Goal: Use online tool/utility: Utilize a website feature to perform a specific function

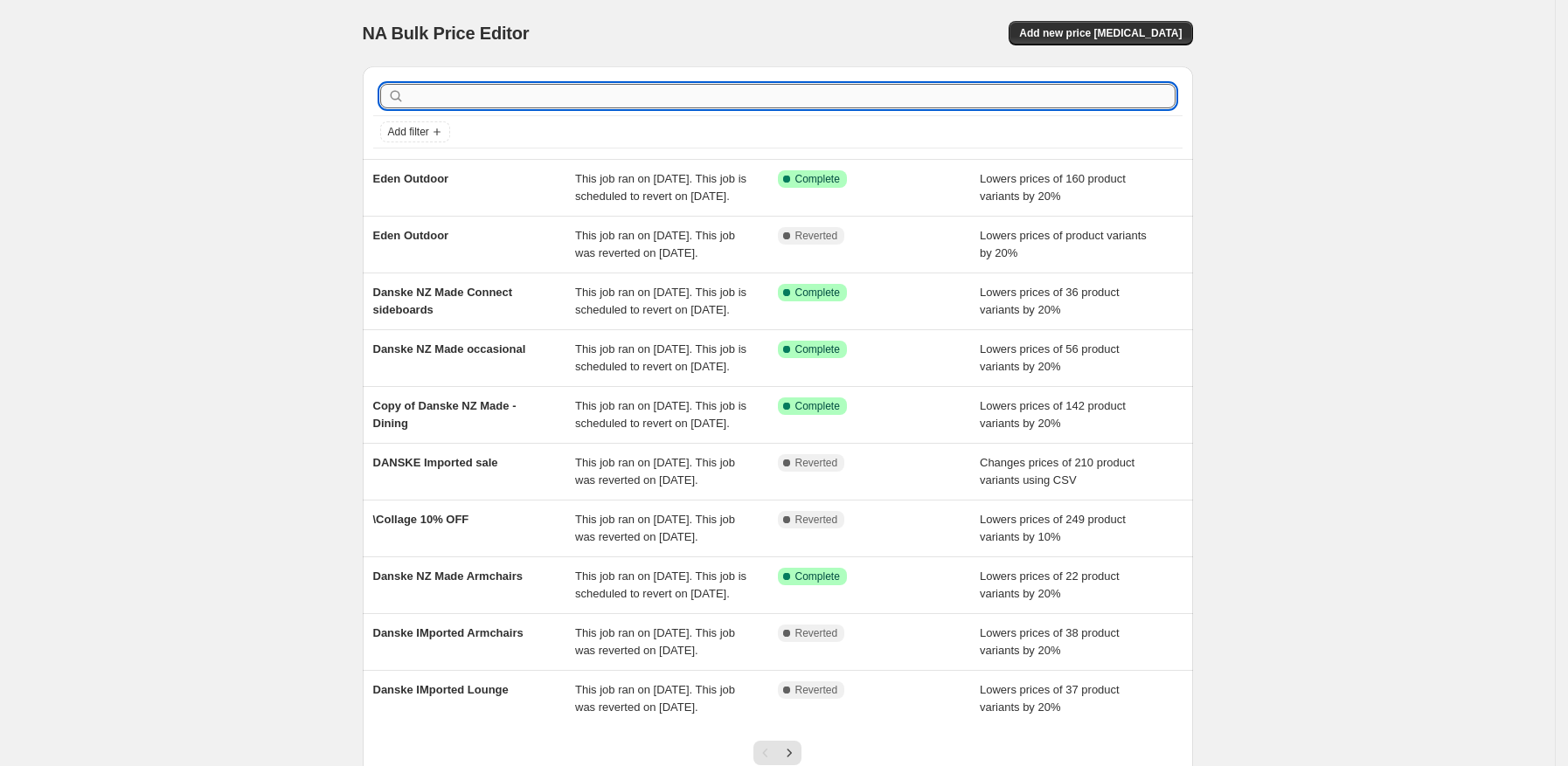
click at [438, 97] on input "text" at bounding box center [791, 96] width 767 height 24
type input "boy"
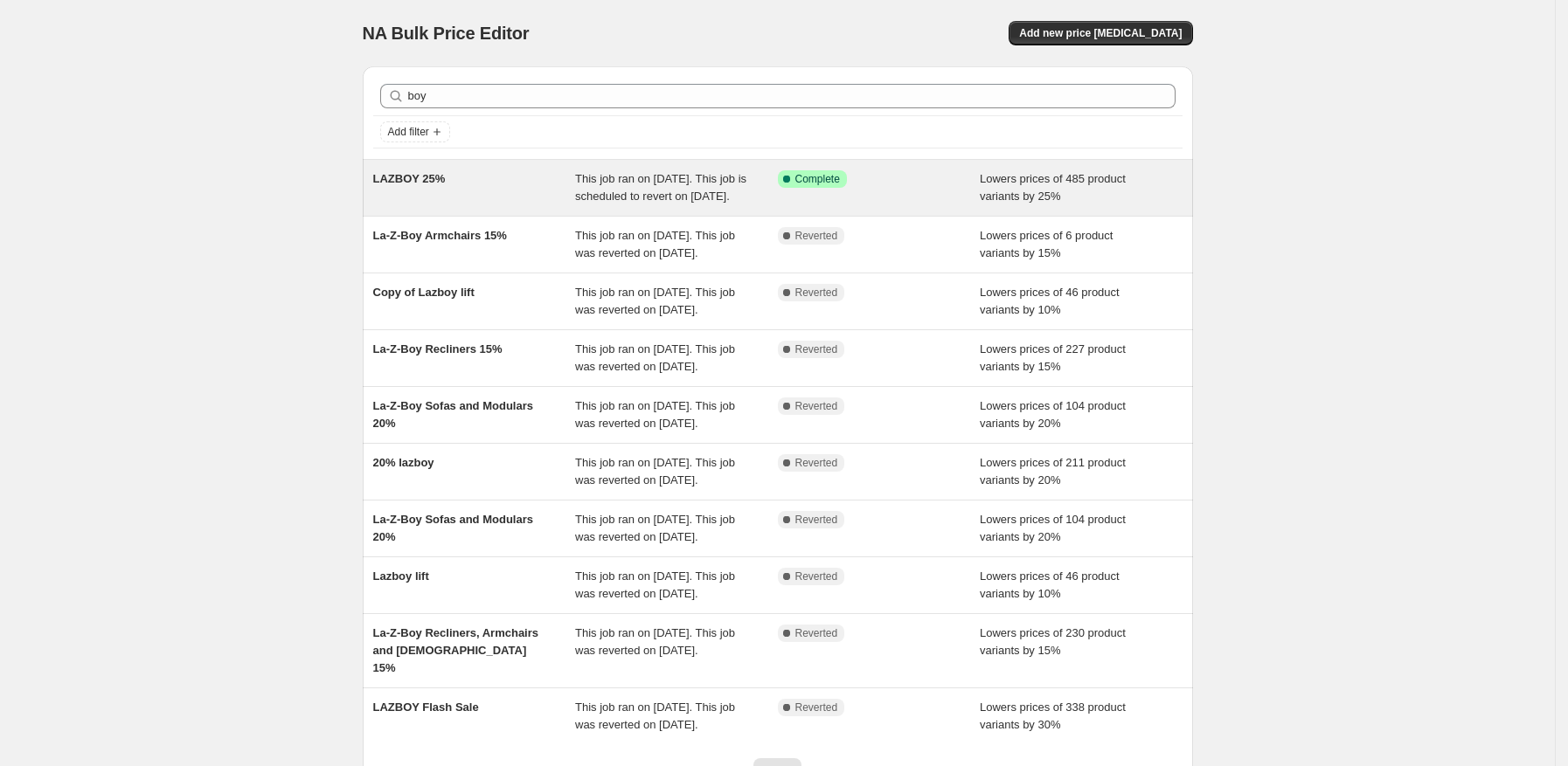
click at [478, 195] on div "LAZBOY 25%" at bounding box center [475, 188] width 203 height 35
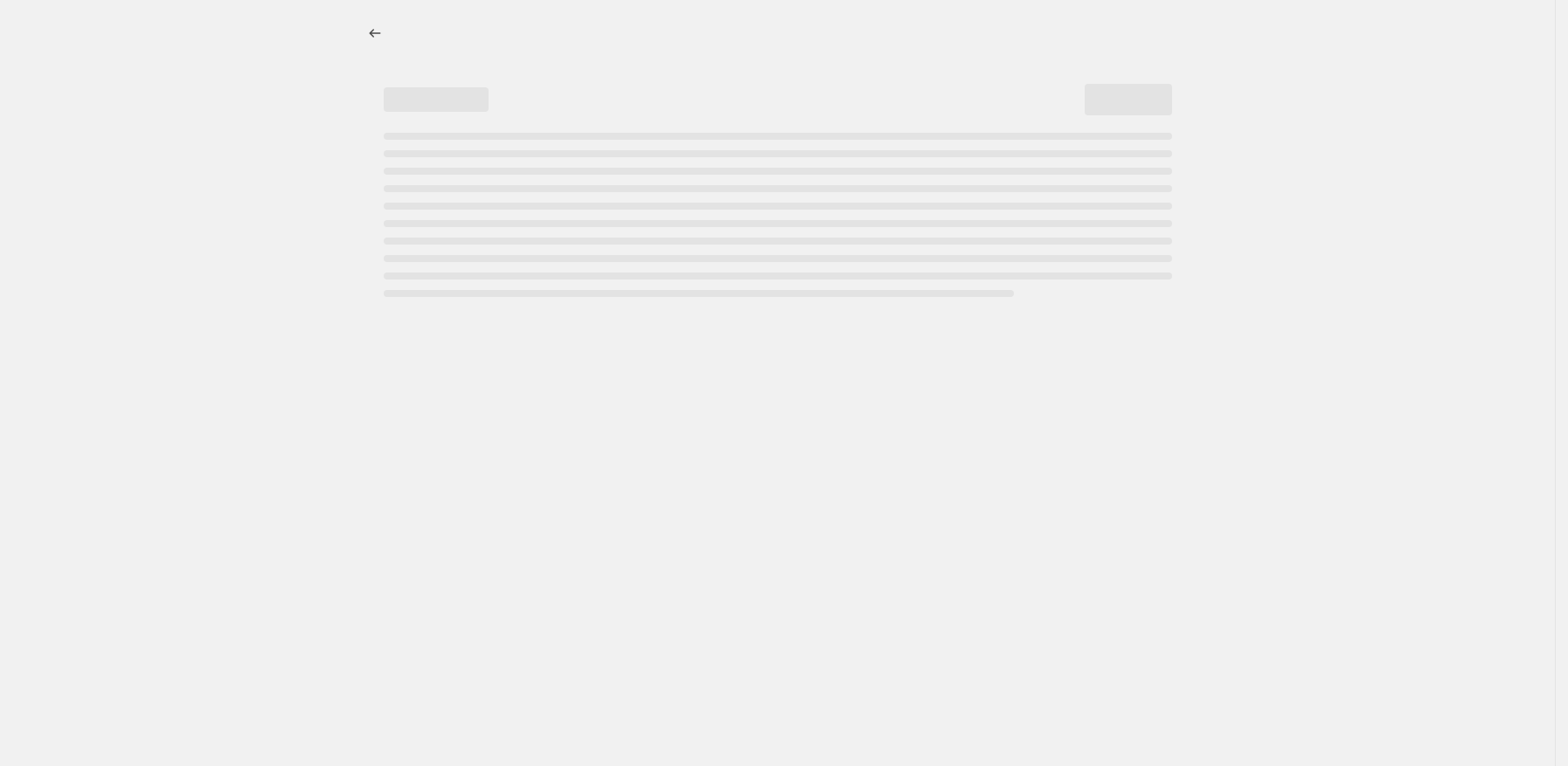
select select "percentage"
select select "pp"
select select "vendor"
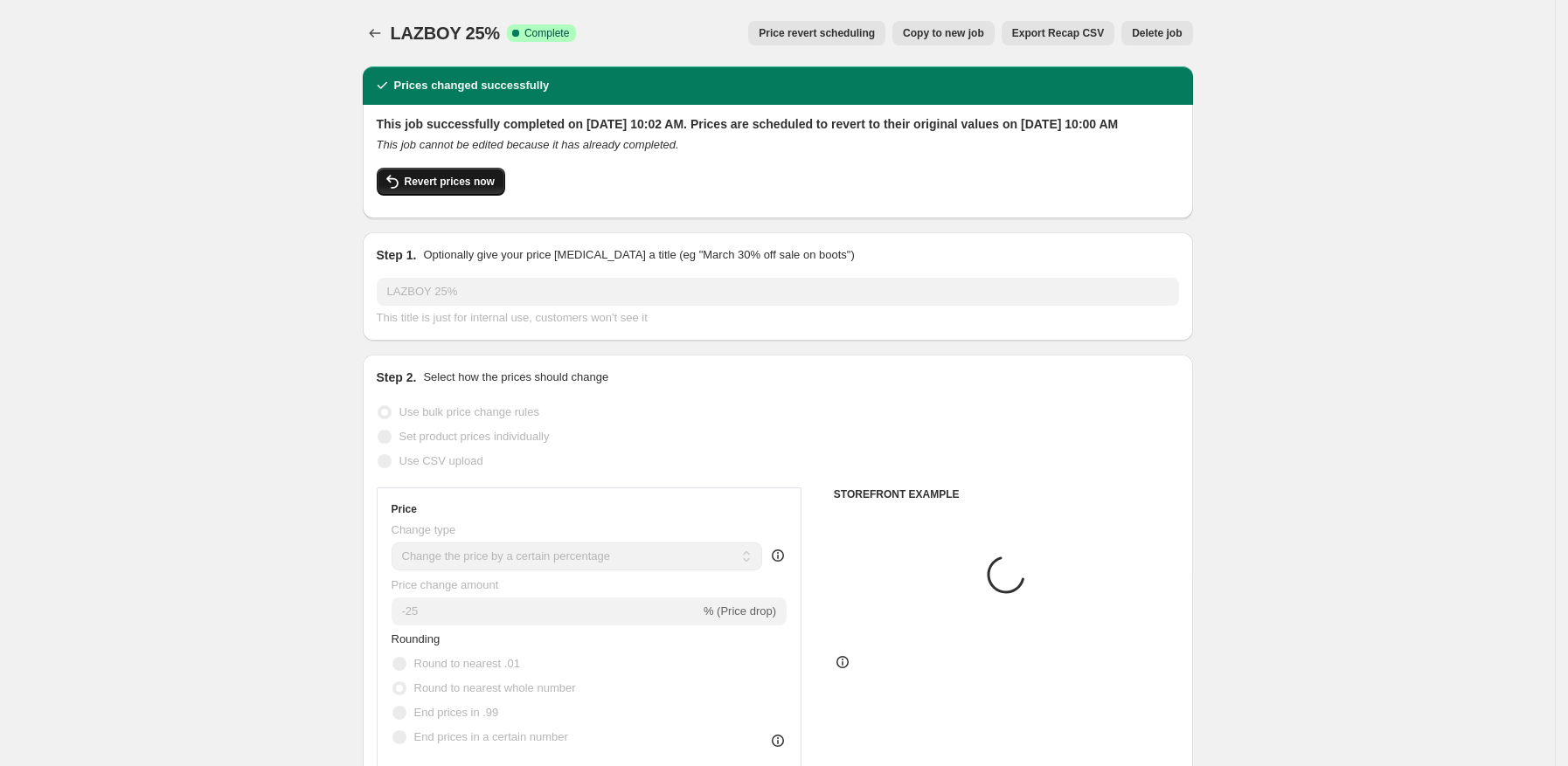
click at [440, 196] on button "Revert prices now" at bounding box center [440, 181] width 129 height 28
checkbox input "false"
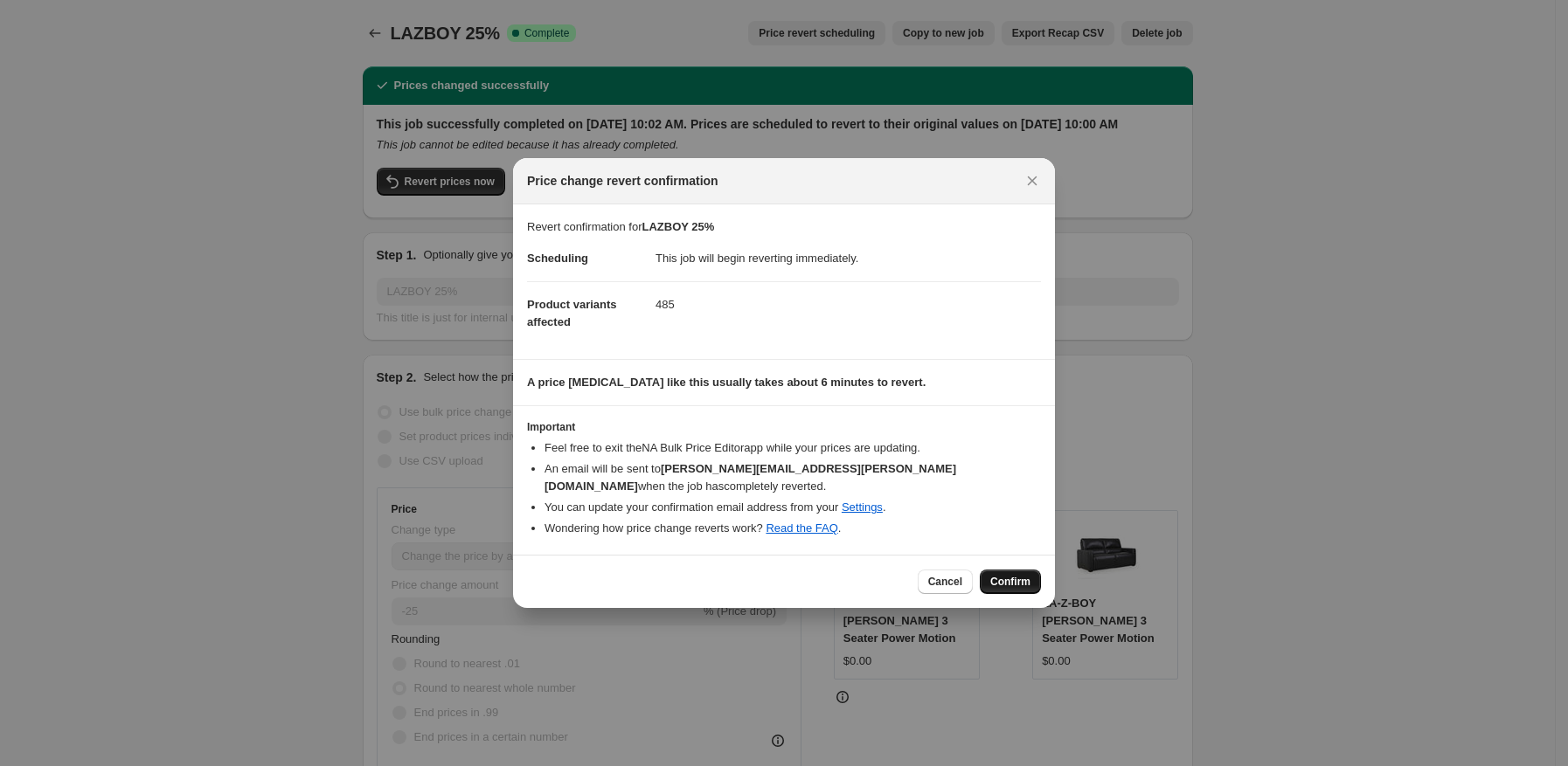
click at [1021, 575] on span "Confirm" at bounding box center [1010, 582] width 40 height 14
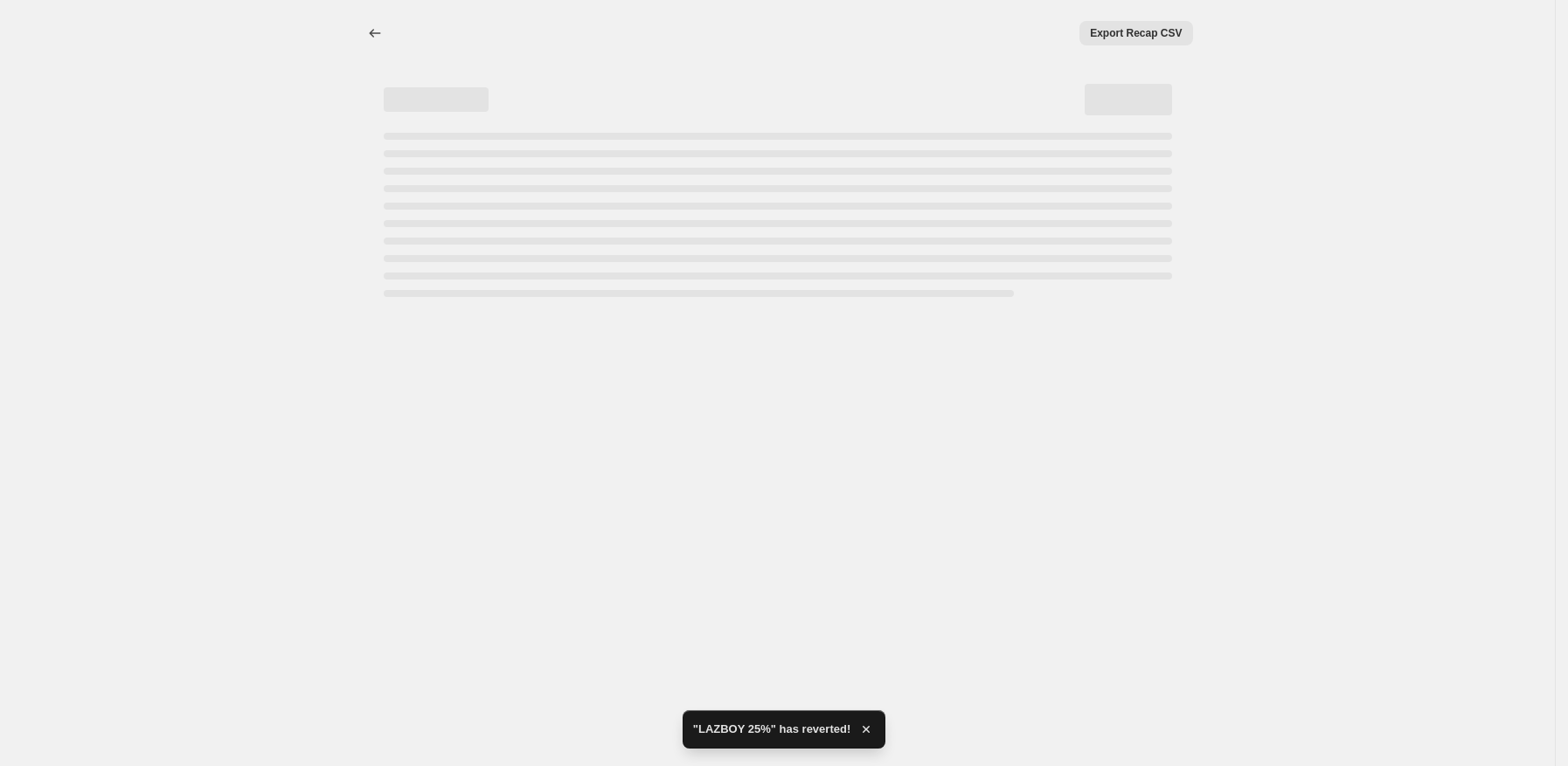
select select "percentage"
select select "pp"
select select "vendor"
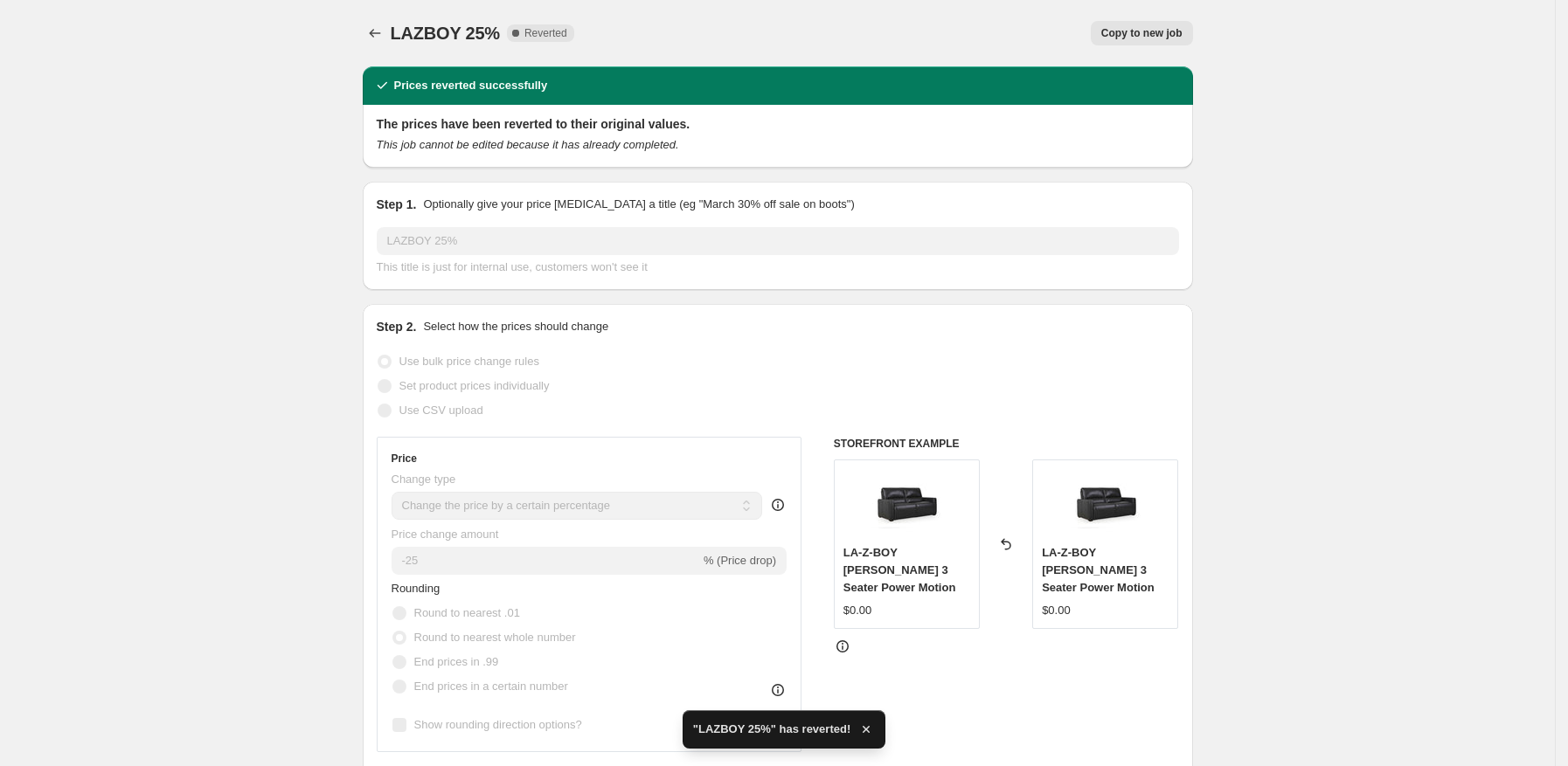
checkbox input "true"
click at [383, 34] on icon "Price change jobs" at bounding box center [375, 33] width 18 height 18
